Goal: Ask a question

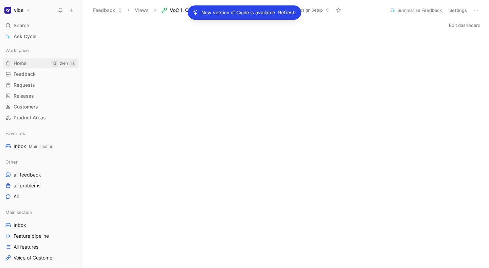
click at [35, 64] on link "Home G then H" at bounding box center [41, 63] width 76 height 10
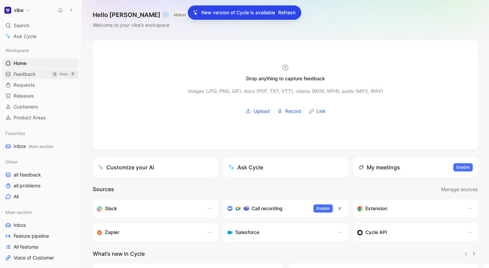
click at [41, 76] on link "Feedback G then F" at bounding box center [41, 74] width 76 height 10
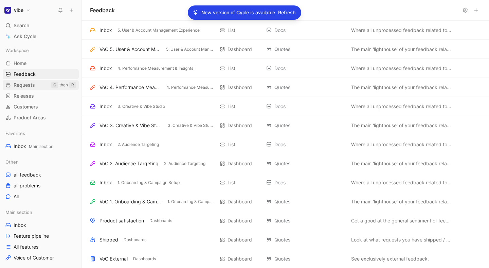
click at [38, 86] on link "Requests G then R" at bounding box center [41, 85] width 76 height 10
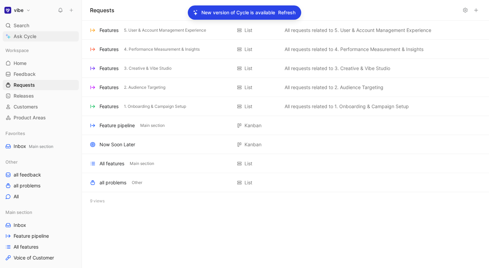
click at [40, 38] on link "Ask Cycle" at bounding box center [41, 36] width 76 height 10
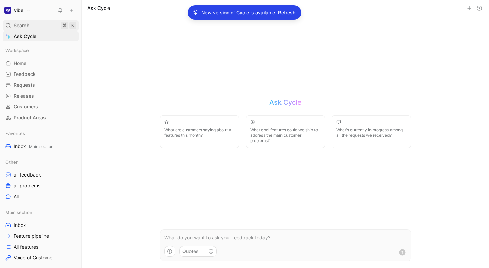
click at [39, 30] on div "Search ⌘ K" at bounding box center [41, 25] width 76 height 10
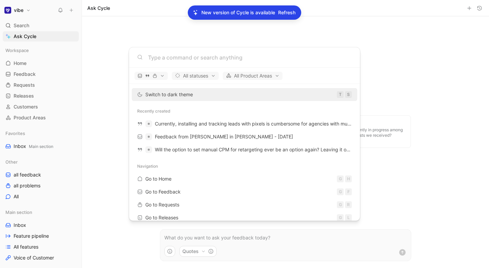
click at [292, 15] on body "vibe Search ⌘ K Ask Cycle Workspace Home G then H Feedback G then F Requests G …" at bounding box center [244, 134] width 489 height 268
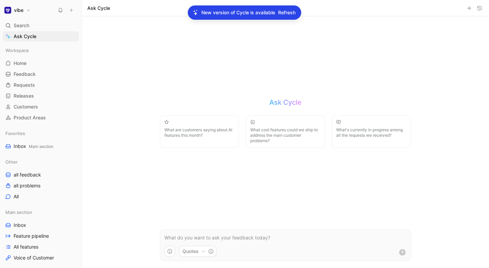
click at [287, 12] on span "Refresh" at bounding box center [286, 12] width 17 height 8
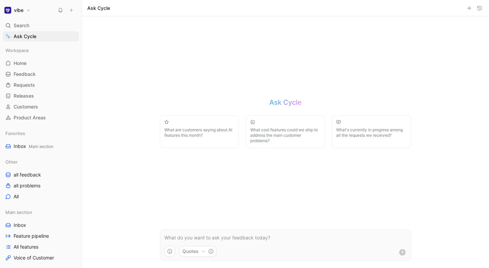
click at [209, 90] on div "Ask Cycle What are customers saying about AI features this month? What cool fea…" at bounding box center [285, 141] width 265 height 251
click at [204, 96] on div "Ask Cycle What are customers saying about AI features this month? What cool fea…" at bounding box center [285, 141] width 265 height 251
